Goal: Task Accomplishment & Management: Use online tool/utility

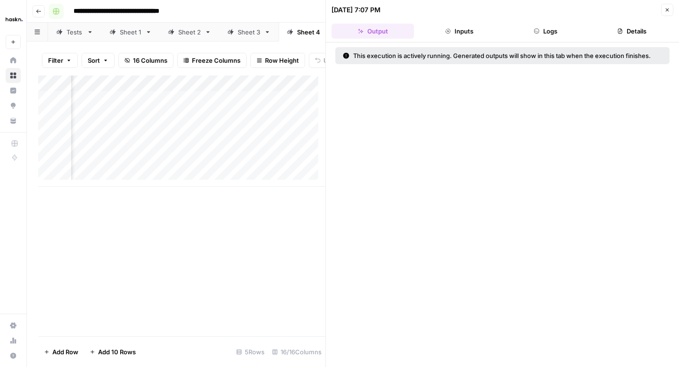
scroll to position [0, 1134]
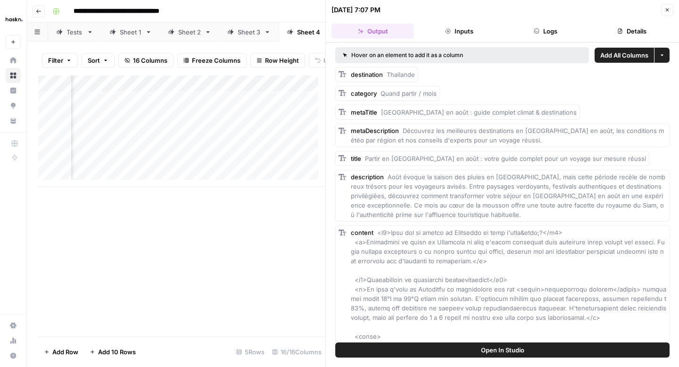
click at [662, 14] on button "Close" at bounding box center [667, 10] width 12 height 12
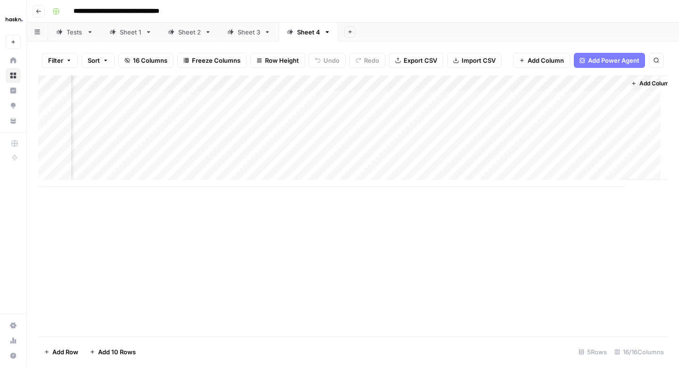
scroll to position [0, 1293]
click at [545, 101] on div "Add Column" at bounding box center [352, 130] width 629 height 111
click at [546, 163] on div "Add Column" at bounding box center [352, 130] width 629 height 111
click at [532, 98] on div "Add Column" at bounding box center [352, 130] width 629 height 111
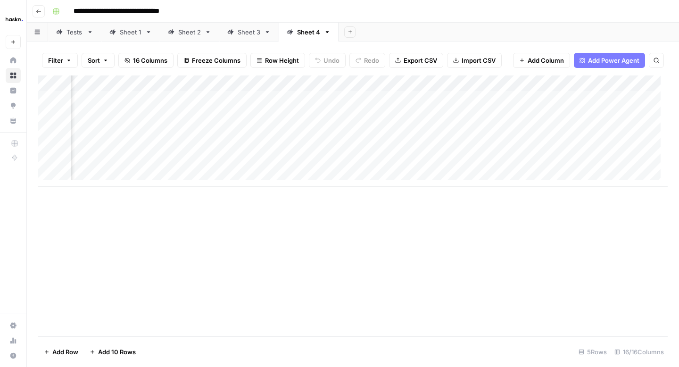
click at [226, 100] on div "Add Column" at bounding box center [352, 130] width 629 height 111
click at [372, 106] on div "Add Column" at bounding box center [352, 130] width 629 height 111
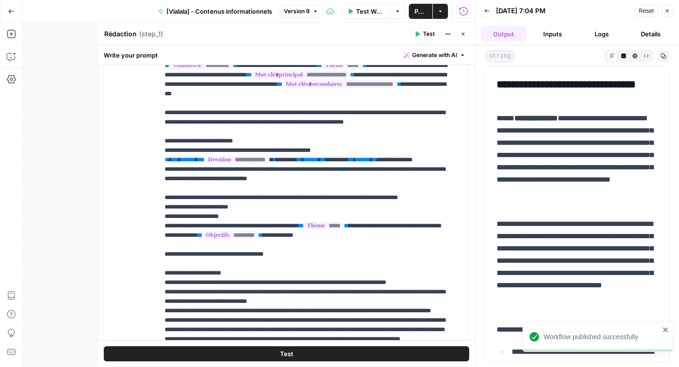
scroll to position [3887, 0]
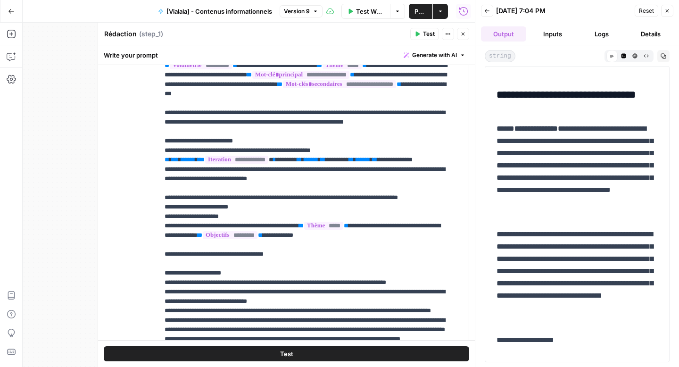
click at [354, 15] on button "Test Workflow" at bounding box center [365, 11] width 49 height 15
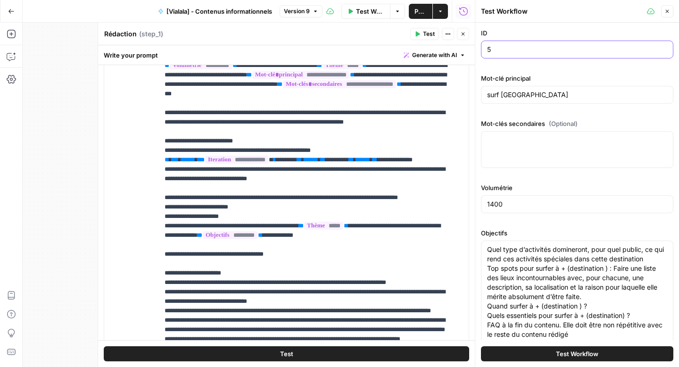
click at [495, 53] on input "5" at bounding box center [577, 49] width 180 height 9
type input "1"
click at [501, 96] on input "surf thailande" at bounding box center [577, 94] width 180 height 9
click at [548, 103] on div "thailande" at bounding box center [577, 95] width 192 height 18
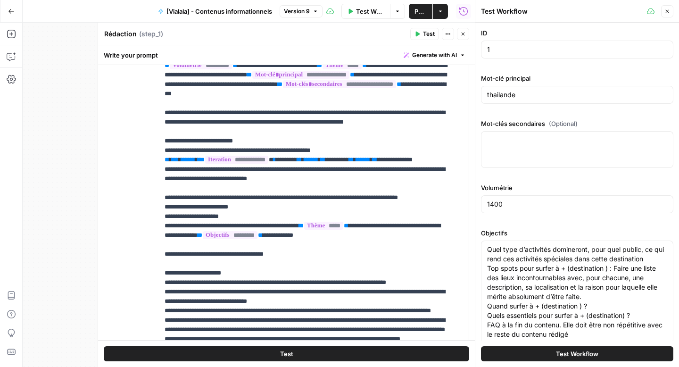
click at [545, 101] on div "thailande" at bounding box center [577, 95] width 192 height 18
click at [527, 96] on input "thailande" at bounding box center [577, 94] width 180 height 9
type input "thailande aout"
click at [511, 158] on div at bounding box center [577, 149] width 192 height 37
paste textarea "voyage thailande aout | partir thailande aout | vacances thailande aout | séjou…"
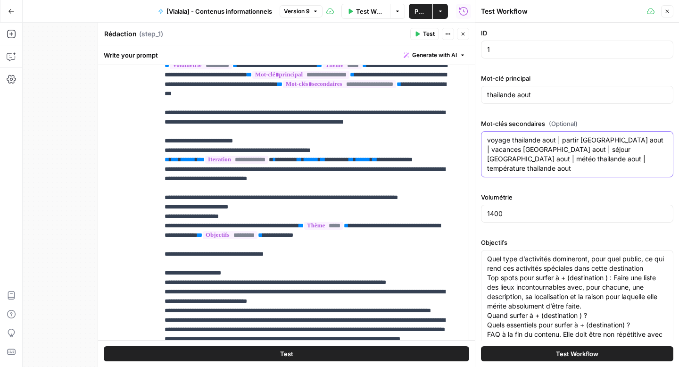
type textarea "voyage thailande aout | partir thailande aout | vacances thailande aout | séjou…"
click at [493, 209] on input "1400" at bounding box center [577, 213] width 180 height 9
type input "1200"
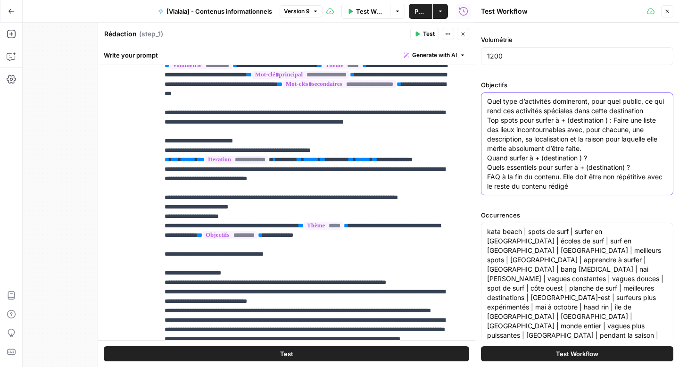
click at [504, 139] on textarea "Quel type d’activités domineront, pour quel public, ce qui rend ces activités s…" at bounding box center [577, 144] width 180 height 94
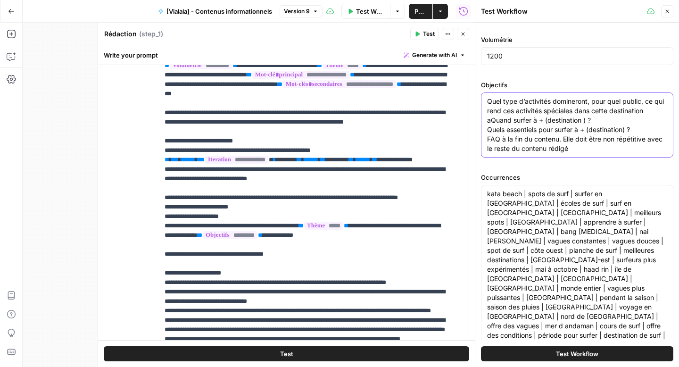
paste textarea ""Climat & météo : Décris les conditions météo du mois : températures jour/nuit,…"
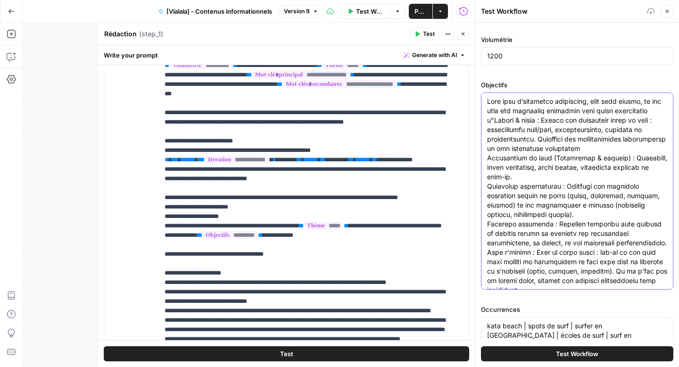
scroll to position [42, 0]
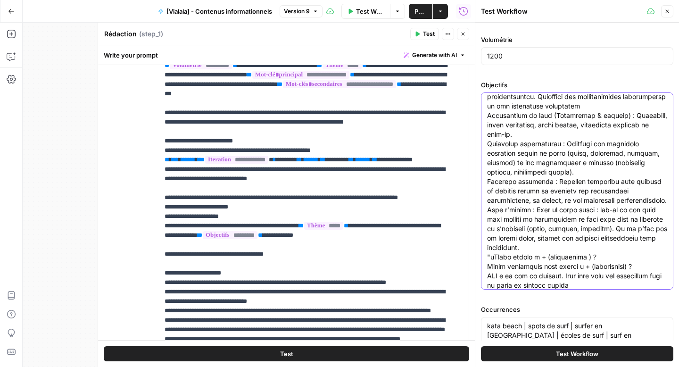
click at [575, 185] on textarea "Objectifs" at bounding box center [577, 172] width 180 height 236
paste textarea ""Climat & météo : Décris les conditions météo du mois : températures jour/nuit,…"
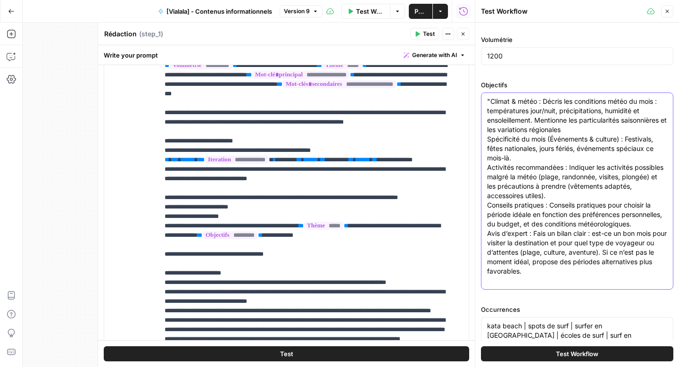
scroll to position [9, 0]
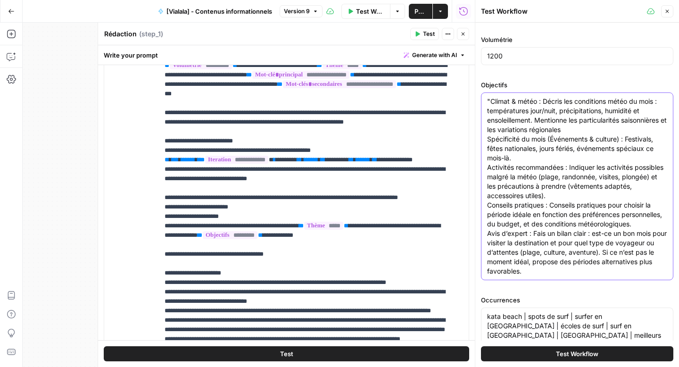
drag, startPoint x: 533, startPoint y: 234, endPoint x: 485, endPoint y: 231, distance: 48.6
click at [485, 231] on div ""Climat & météo : Décris les conditions météo du mois : températures jour/nuit,…" at bounding box center [577, 186] width 192 height 188
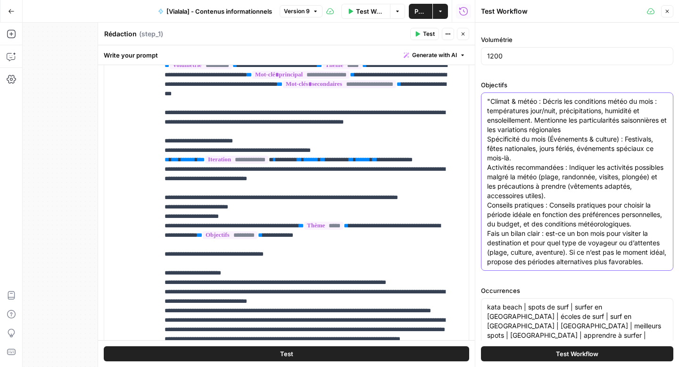
scroll to position [0, 0]
click at [489, 97] on textarea ""Climat & météo : Décris les conditions météo du mois : températures jour/nuit,…" at bounding box center [577, 182] width 180 height 170
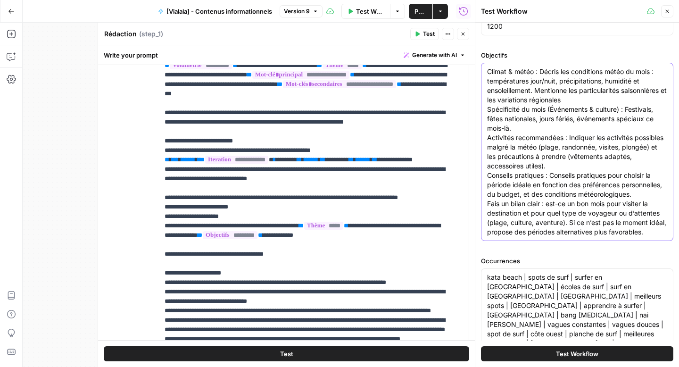
scroll to position [194, 0]
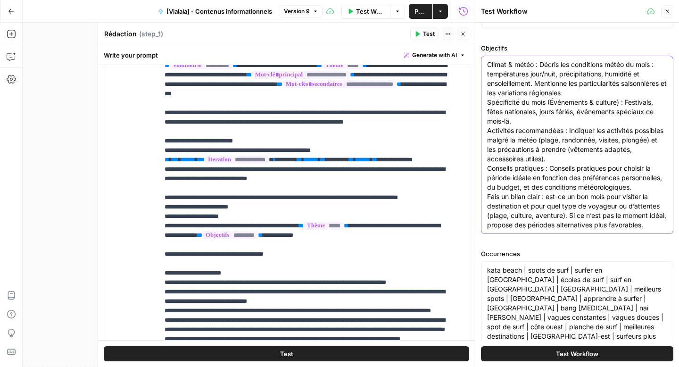
click at [551, 192] on textarea "Climat & météo : Décris les conditions météo du mois : températures jour/nuit, …" at bounding box center [577, 145] width 180 height 170
type textarea "Climat & météo : Décris les conditions météo du mois : températures jour/nuit, …"
